Goal: Navigation & Orientation: Go to known website

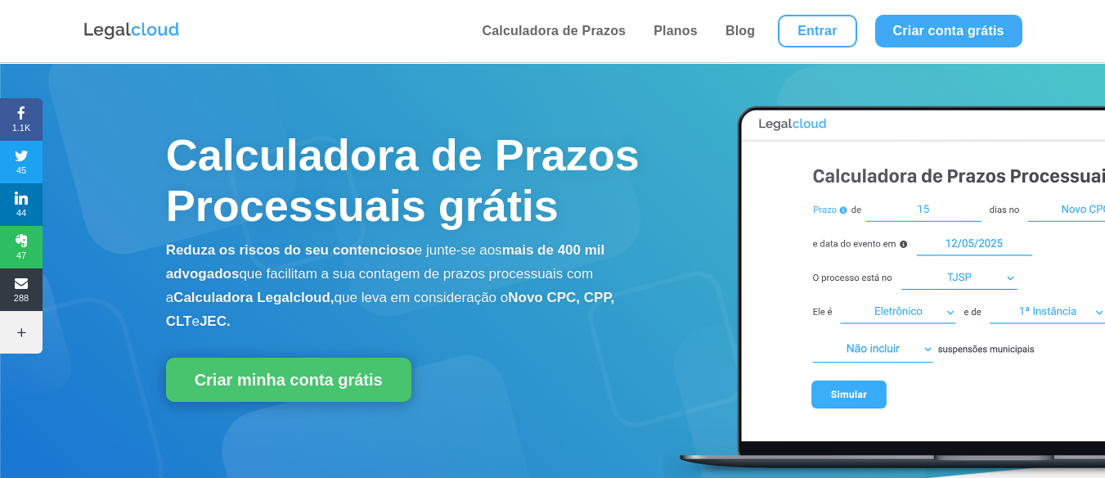
click at [502, 304] on p "Reduza os riscos do seu contencioso e junte-se aos mais de 400 mil advogados qu…" at bounding box center [414, 286] width 497 height 94
click at [815, 16] on link "Entrar" at bounding box center [817, 31] width 79 height 33
click at [816, 34] on link "Entrar" at bounding box center [817, 31] width 79 height 33
